Goal: Check status: Check status

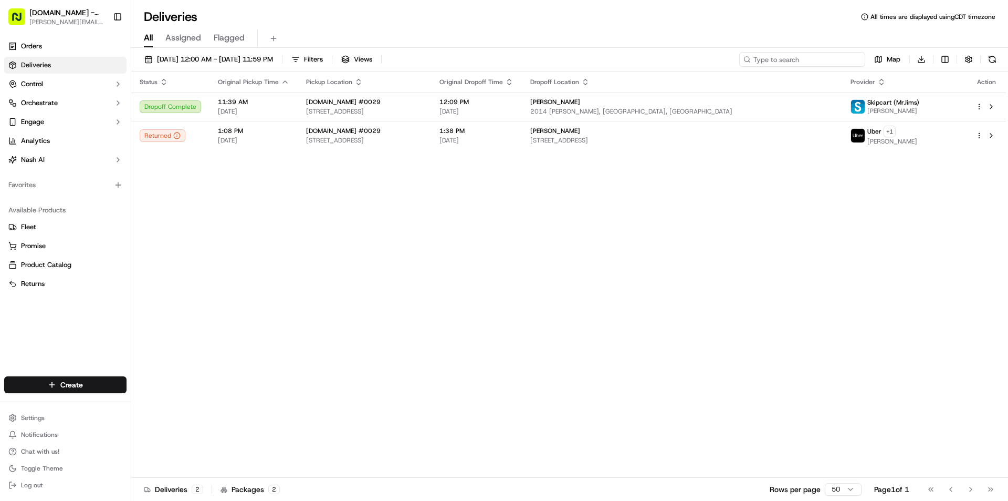
click at [835, 61] on input at bounding box center [803, 59] width 126 height 15
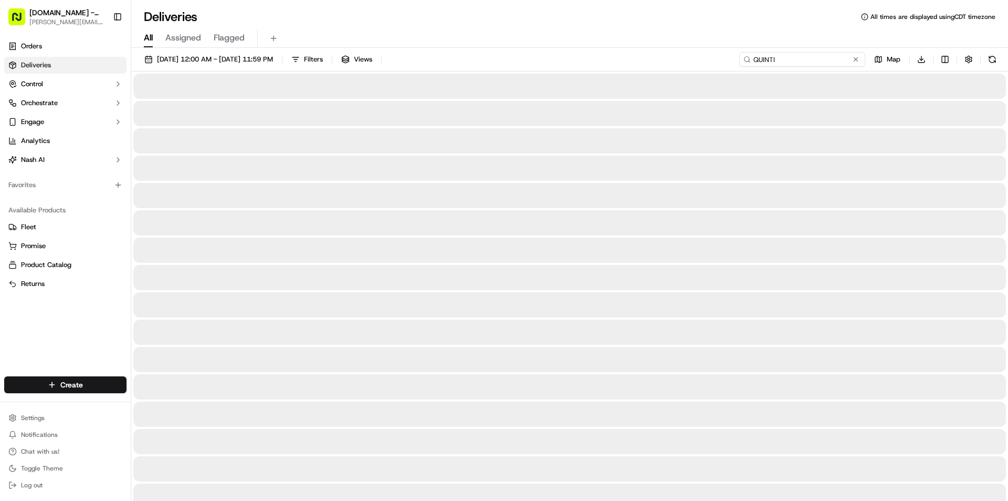
type input "[PERSON_NAME]"
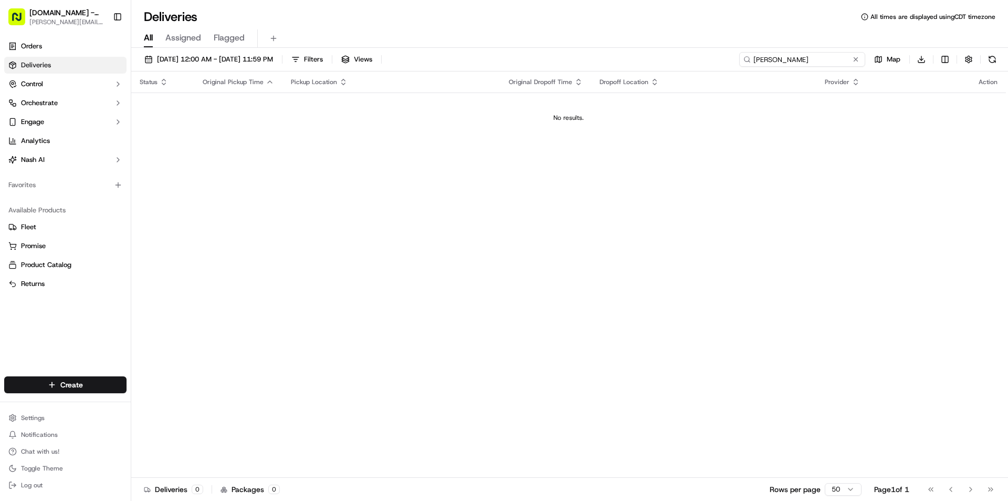
click at [835, 62] on input "[PERSON_NAME]" at bounding box center [803, 59] width 126 height 15
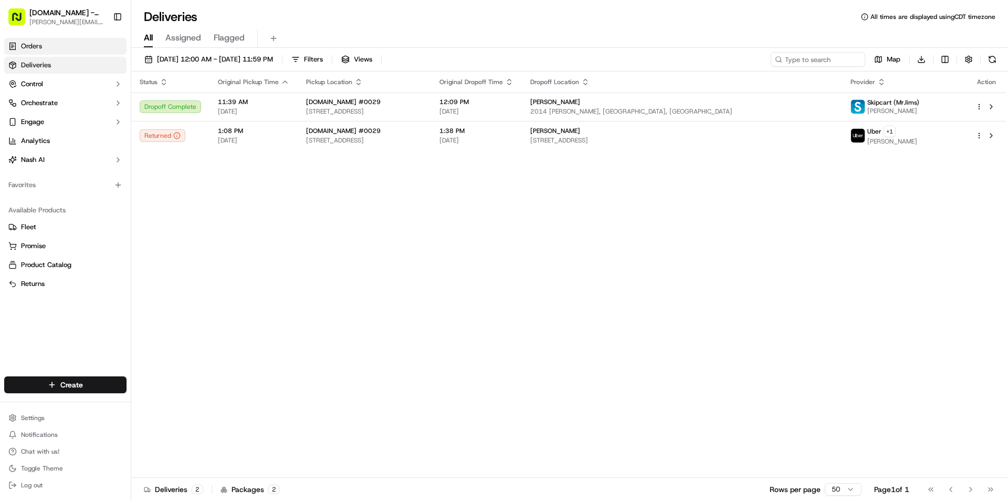
click at [70, 49] on link "Orders" at bounding box center [65, 46] width 122 height 17
